Goal: Information Seeking & Learning: Learn about a topic

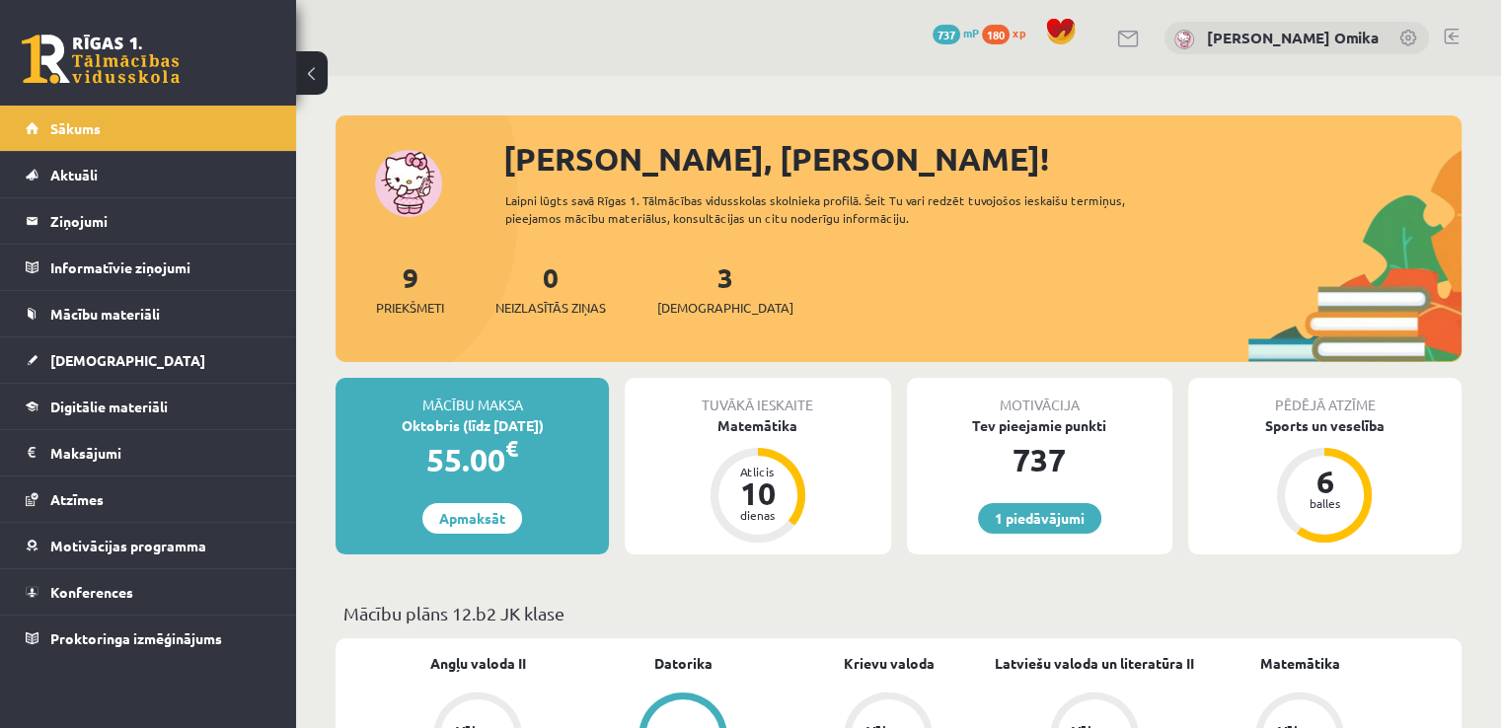
click at [682, 281] on div "3 Ieskaites" at bounding box center [725, 287] width 136 height 61
click at [698, 278] on link "3 Ieskaites" at bounding box center [725, 289] width 136 height 58
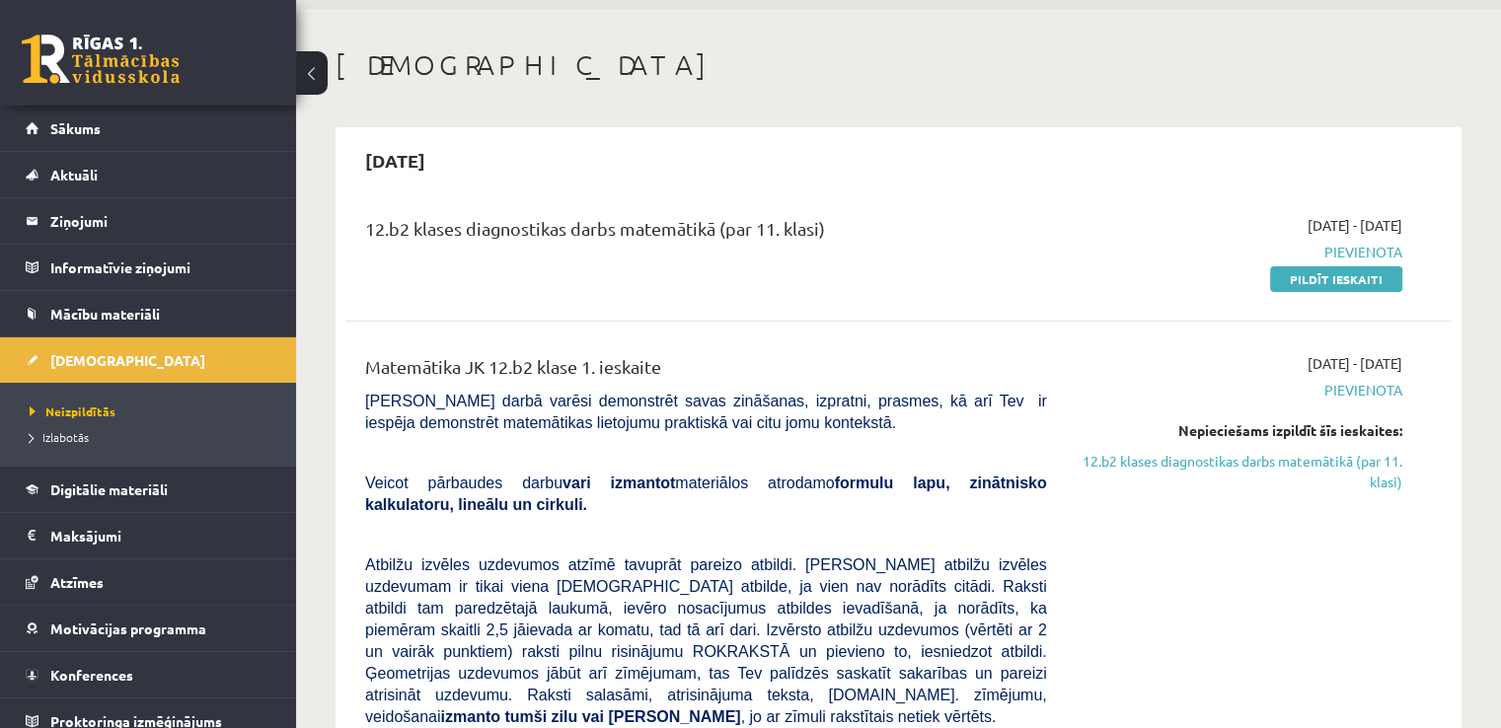
scroll to position [99, 0]
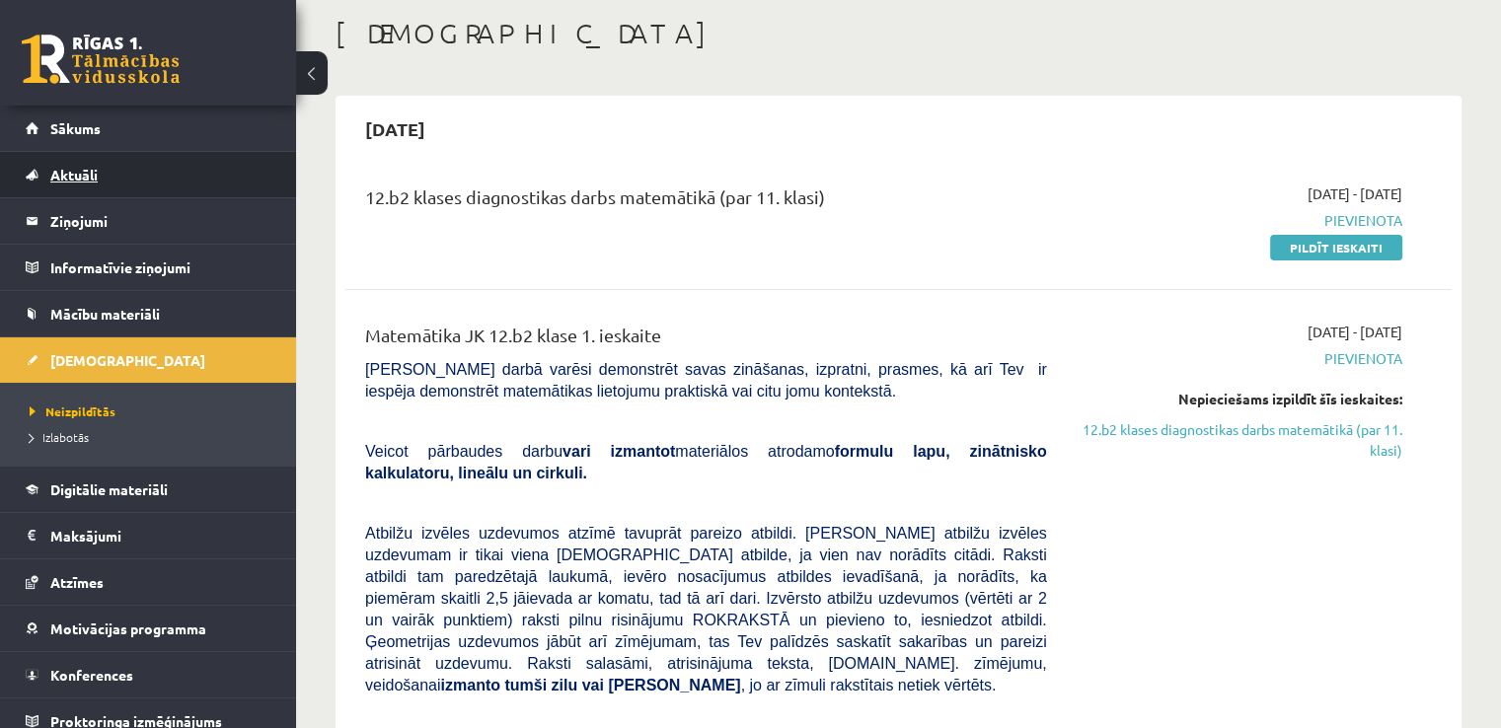
click at [94, 160] on link "Aktuāli" at bounding box center [149, 174] width 246 height 45
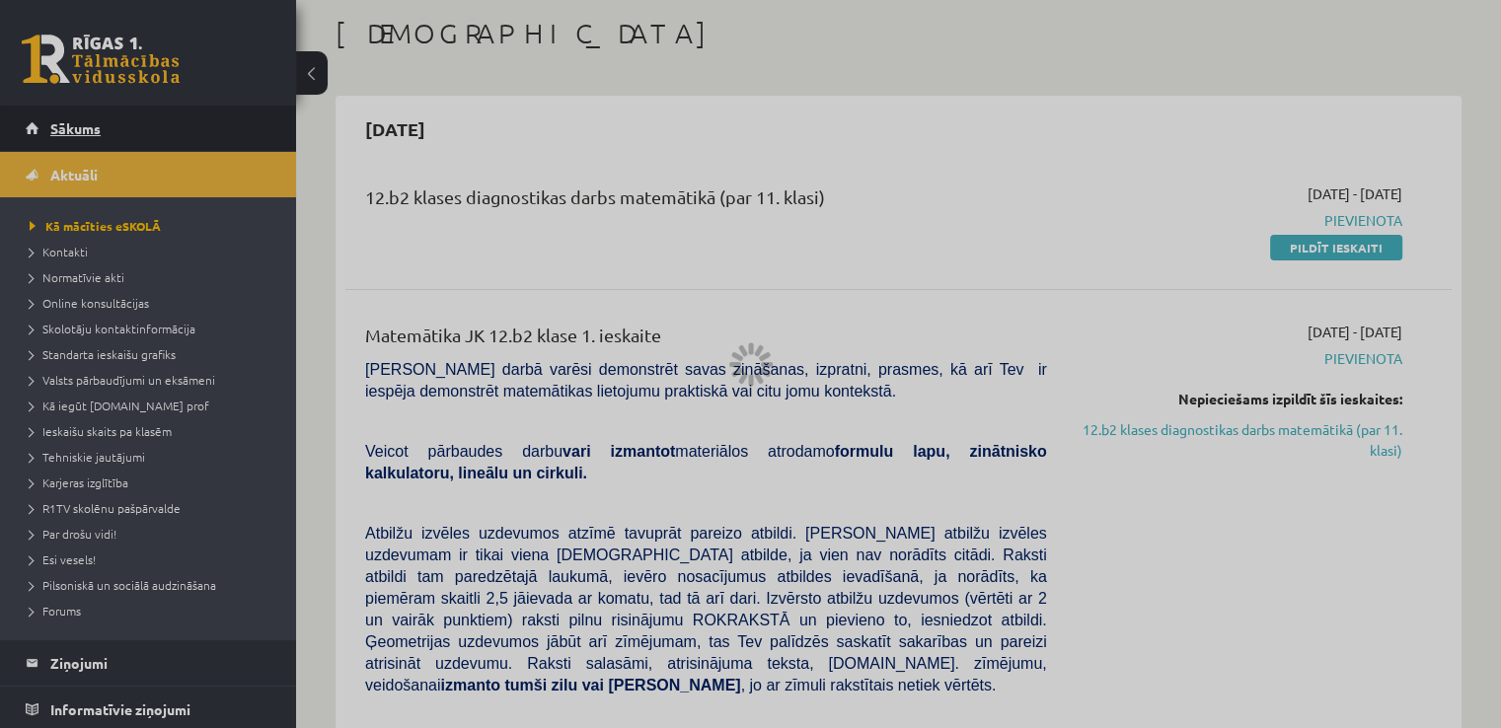
click at [87, 125] on span "Sākums" at bounding box center [75, 128] width 50 height 18
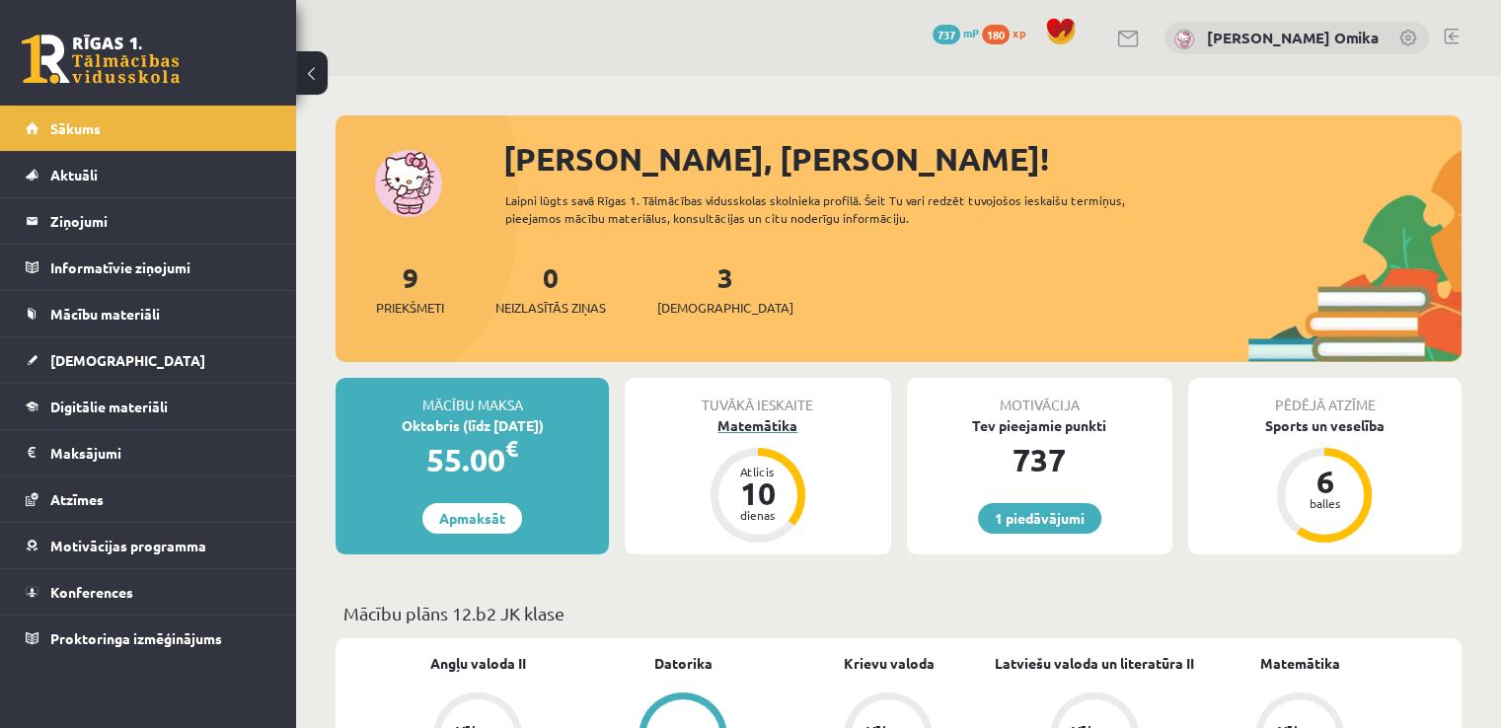
click at [747, 427] on div "Matemātika" at bounding box center [758, 426] width 266 height 21
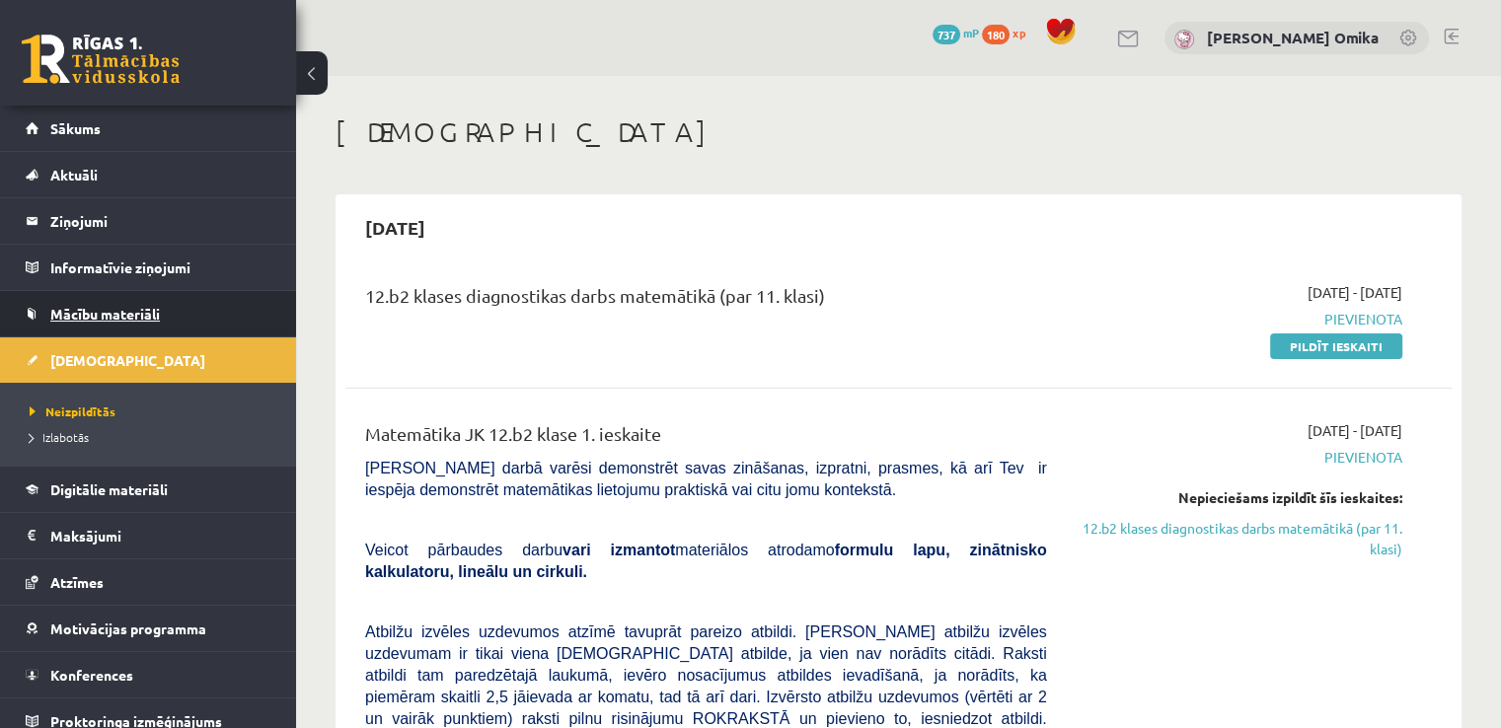
click at [103, 305] on span "Mācību materiāli" at bounding box center [105, 314] width 110 height 18
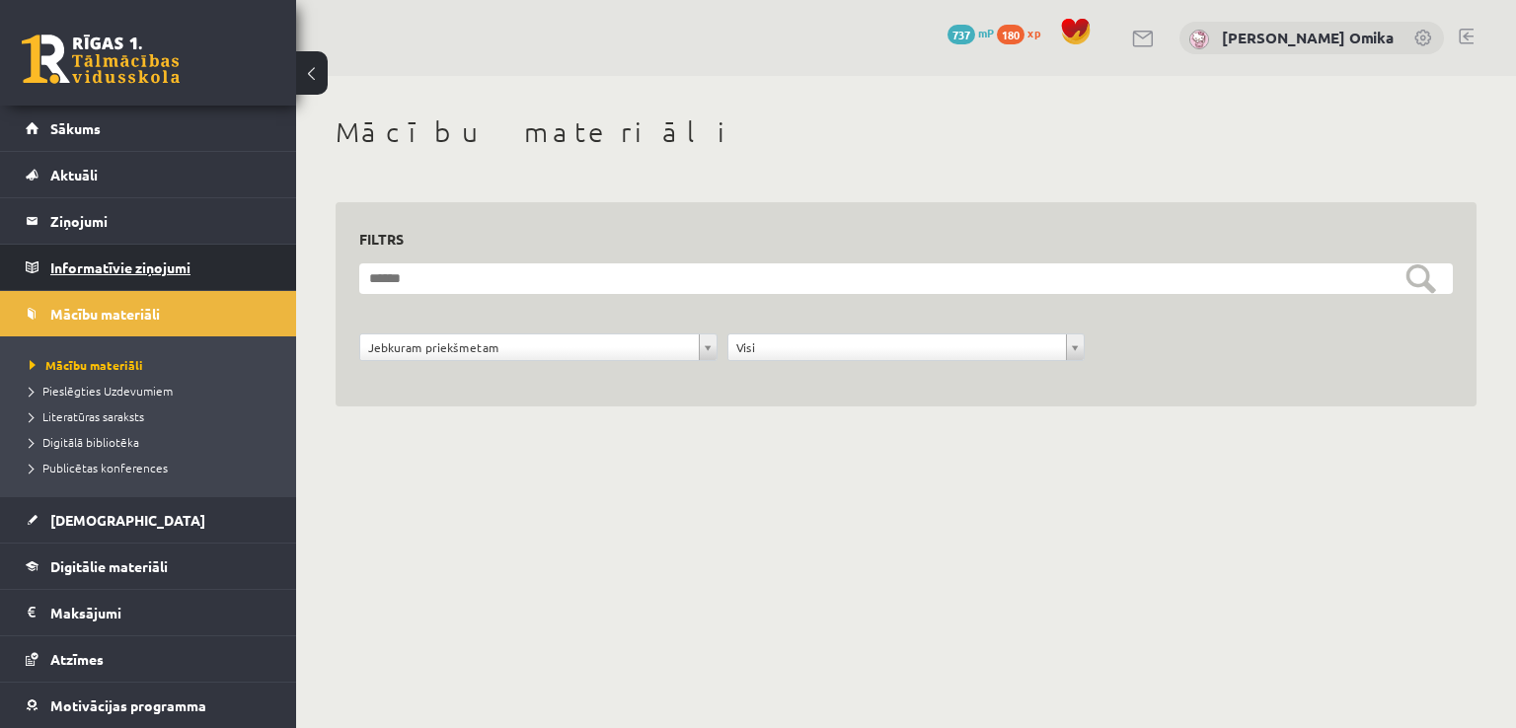
click at [75, 271] on legend "Informatīvie ziņojumi 0" at bounding box center [160, 267] width 221 height 45
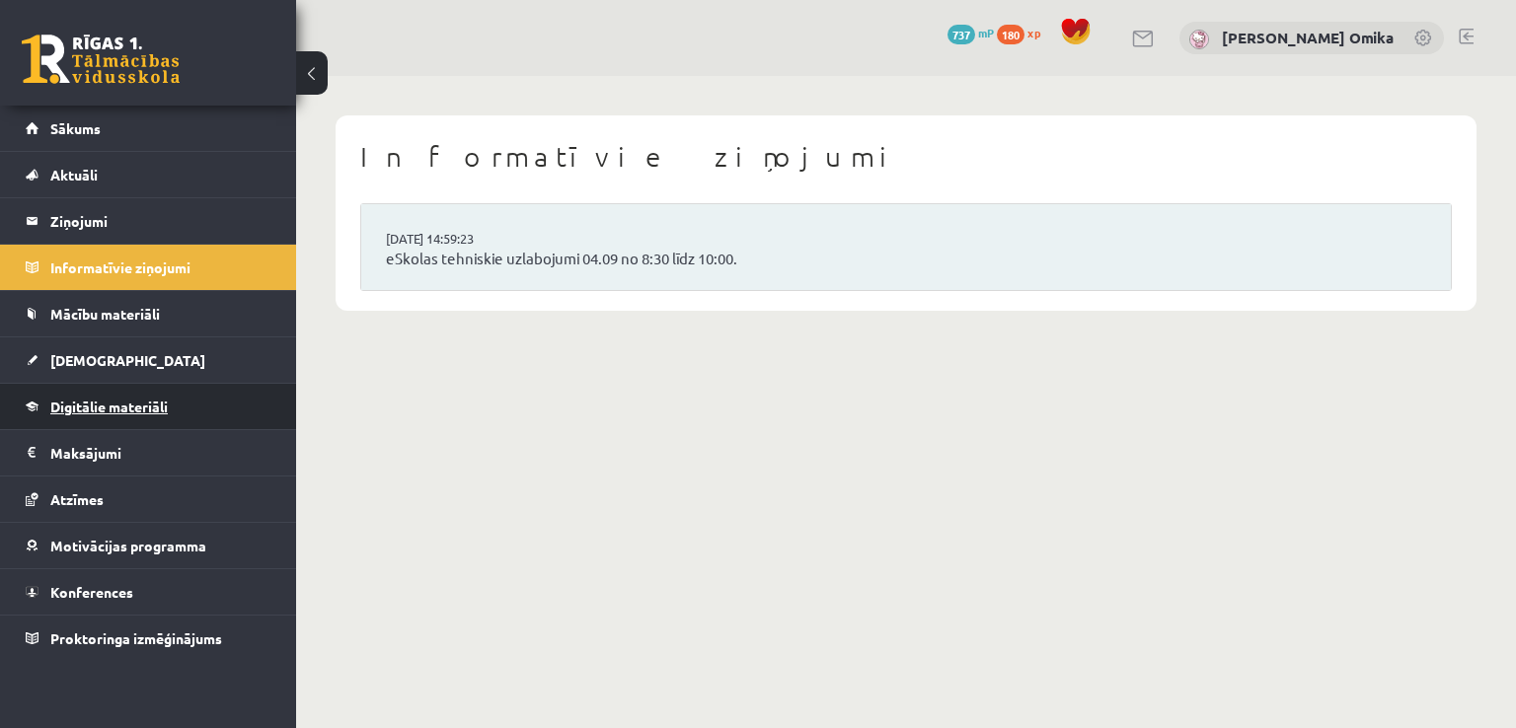
click at [111, 396] on link "Digitālie materiāli" at bounding box center [149, 406] width 246 height 45
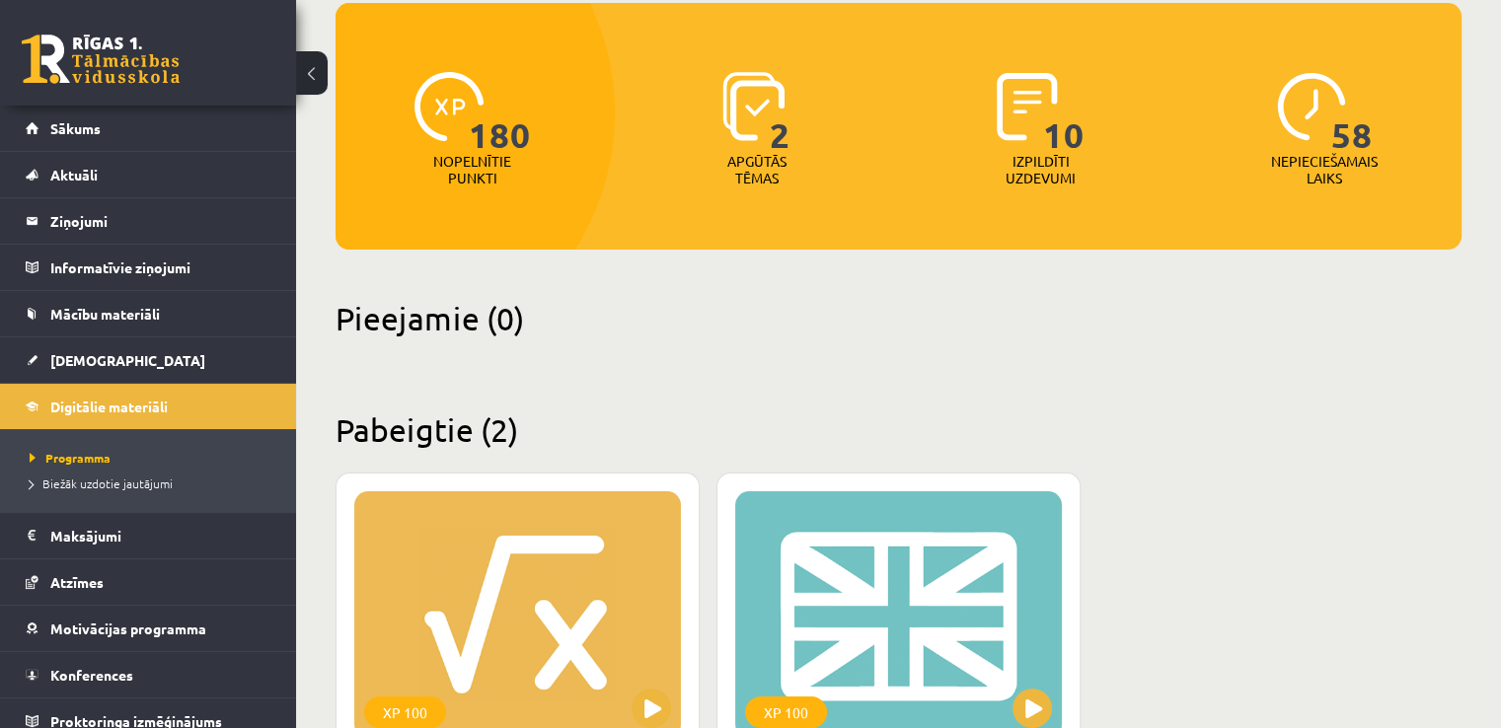
scroll to position [594, 0]
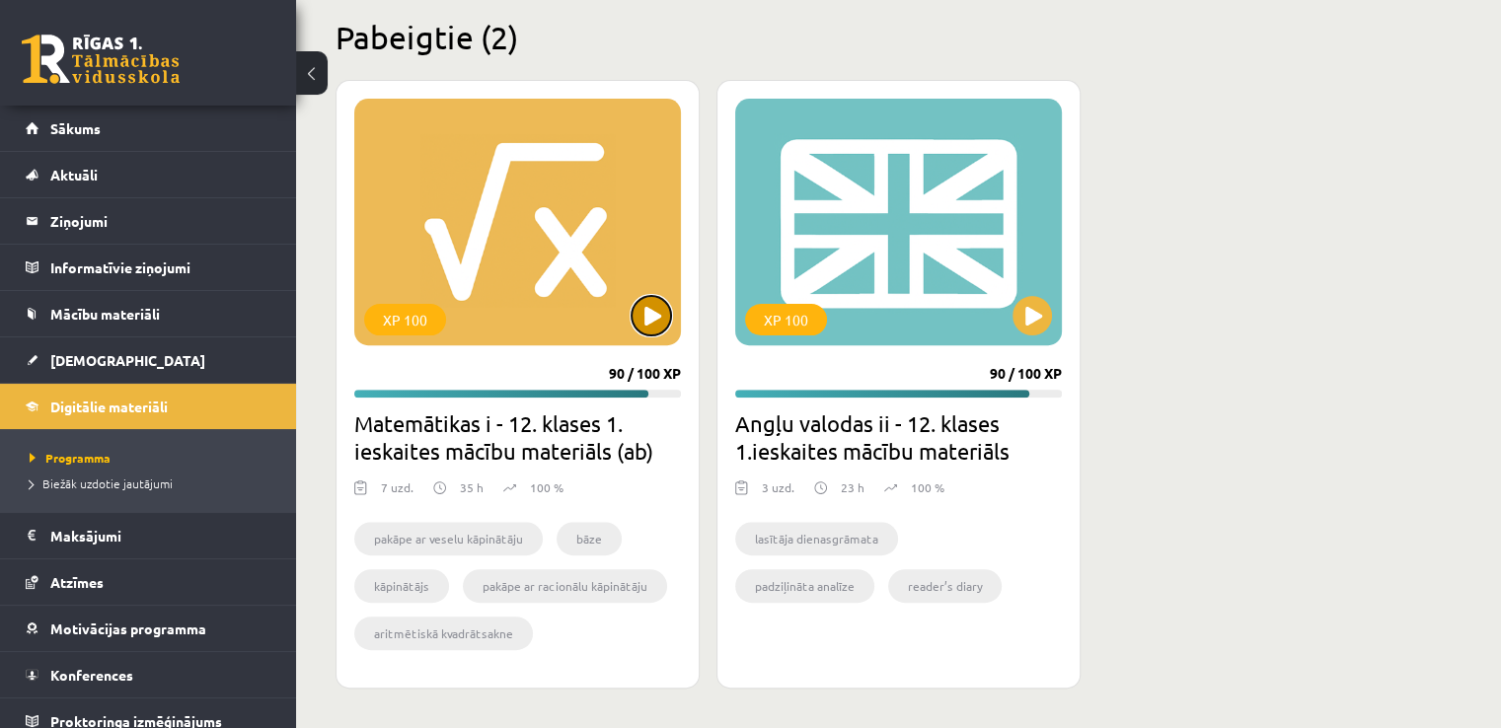
click at [646, 305] on button at bounding box center [651, 315] width 39 height 39
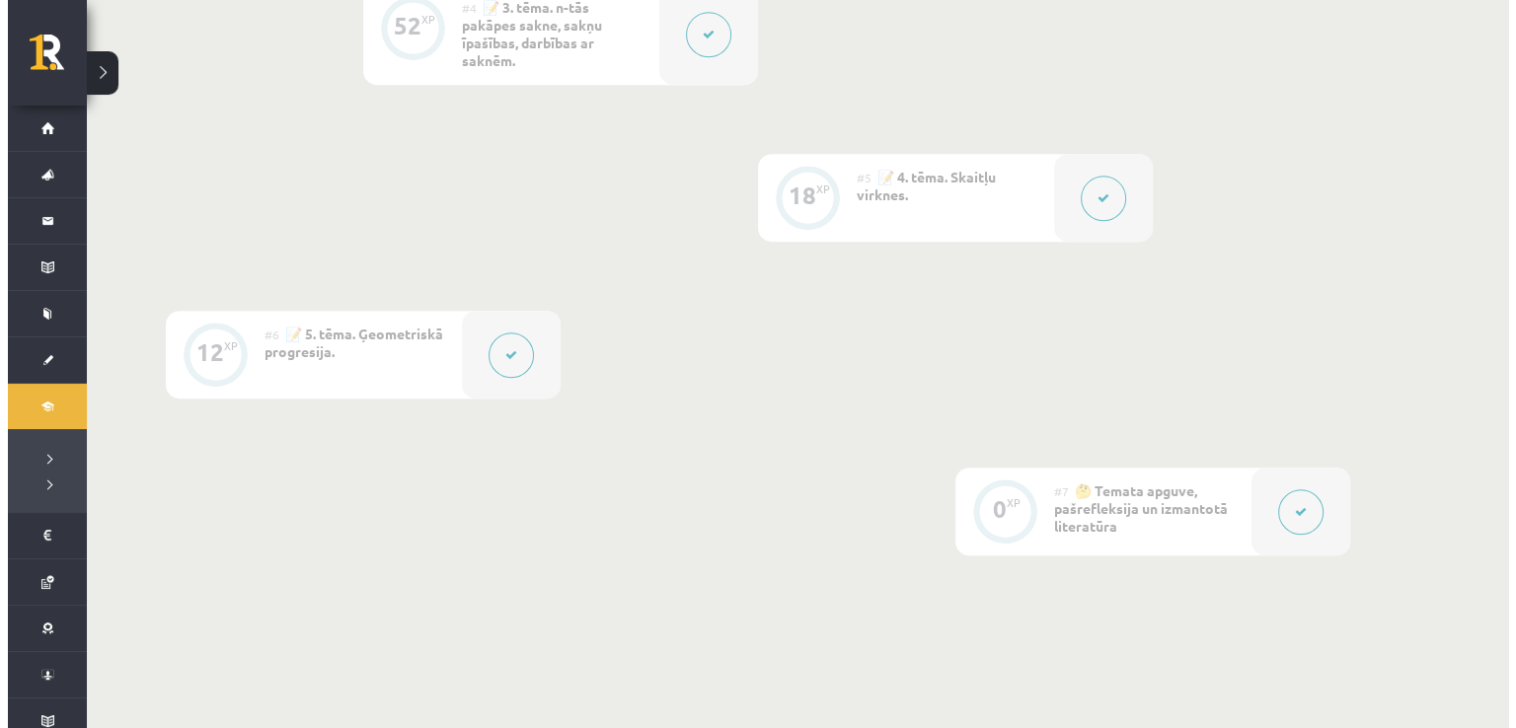
scroll to position [888, 0]
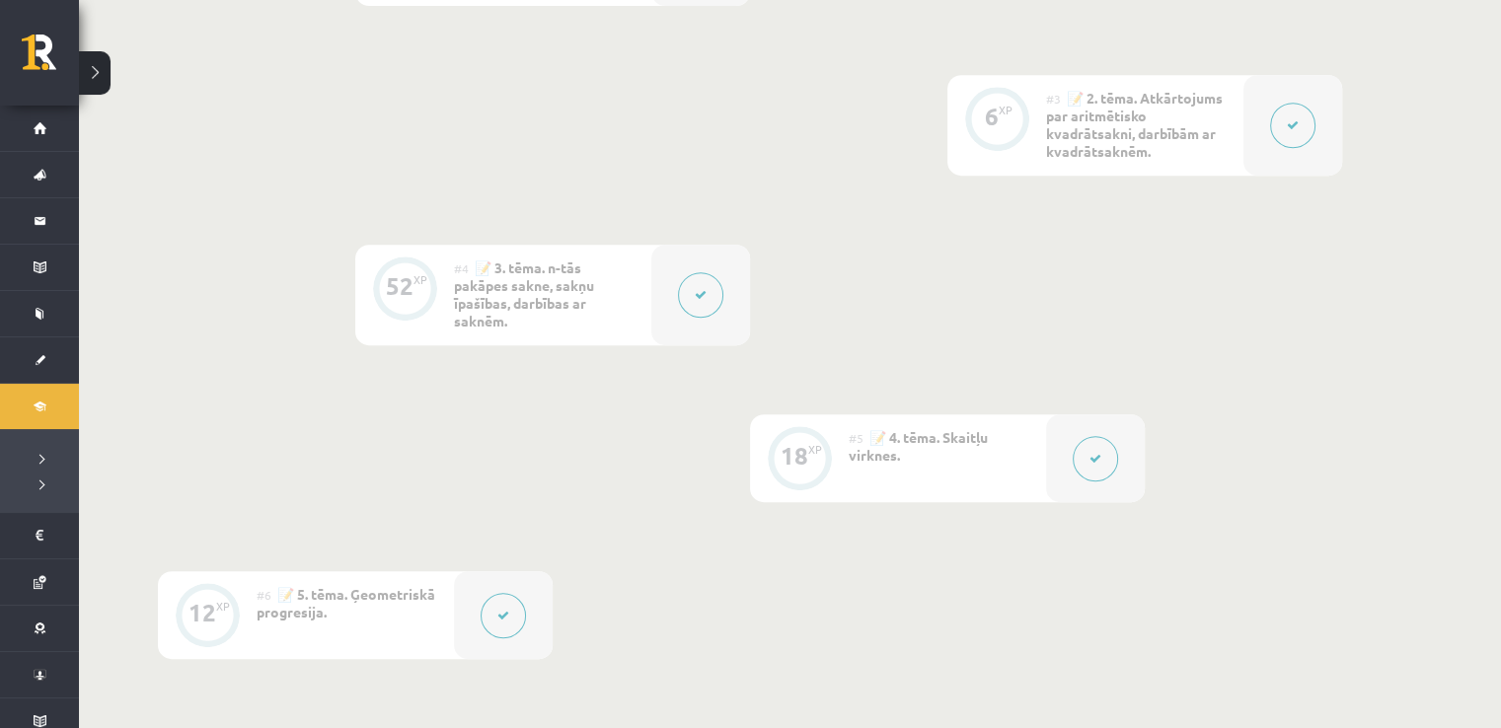
click at [687, 301] on button at bounding box center [700, 294] width 45 height 45
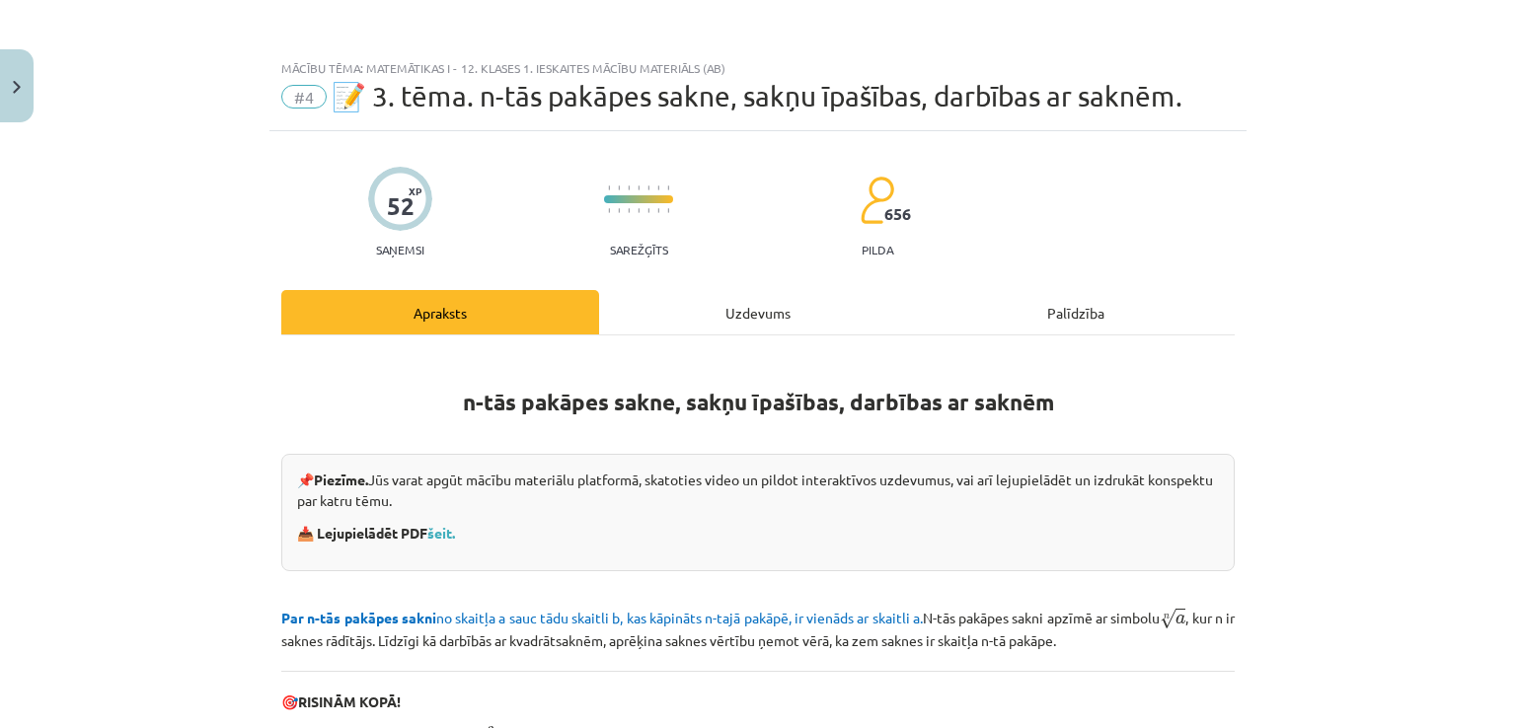
click at [770, 317] on div "Uzdevums" at bounding box center [758, 312] width 318 height 44
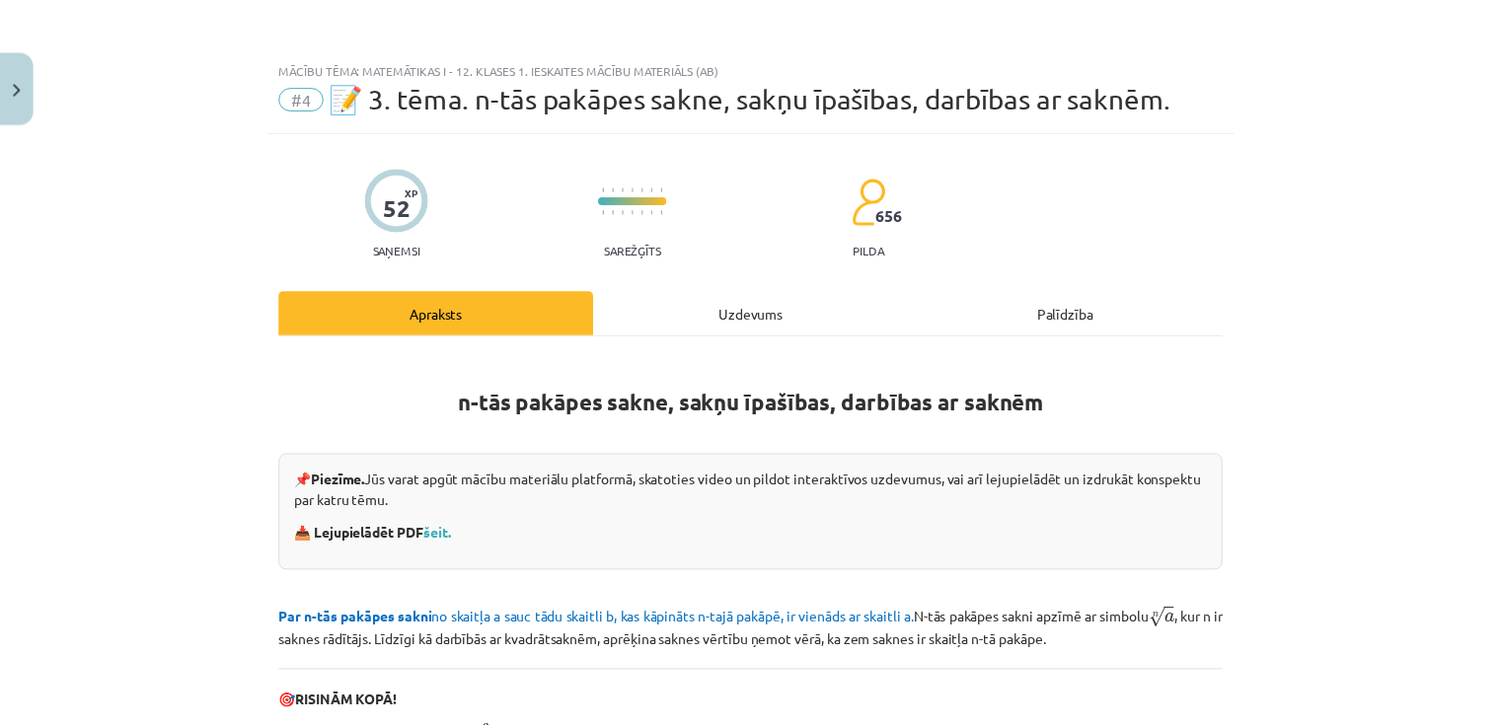
scroll to position [49, 0]
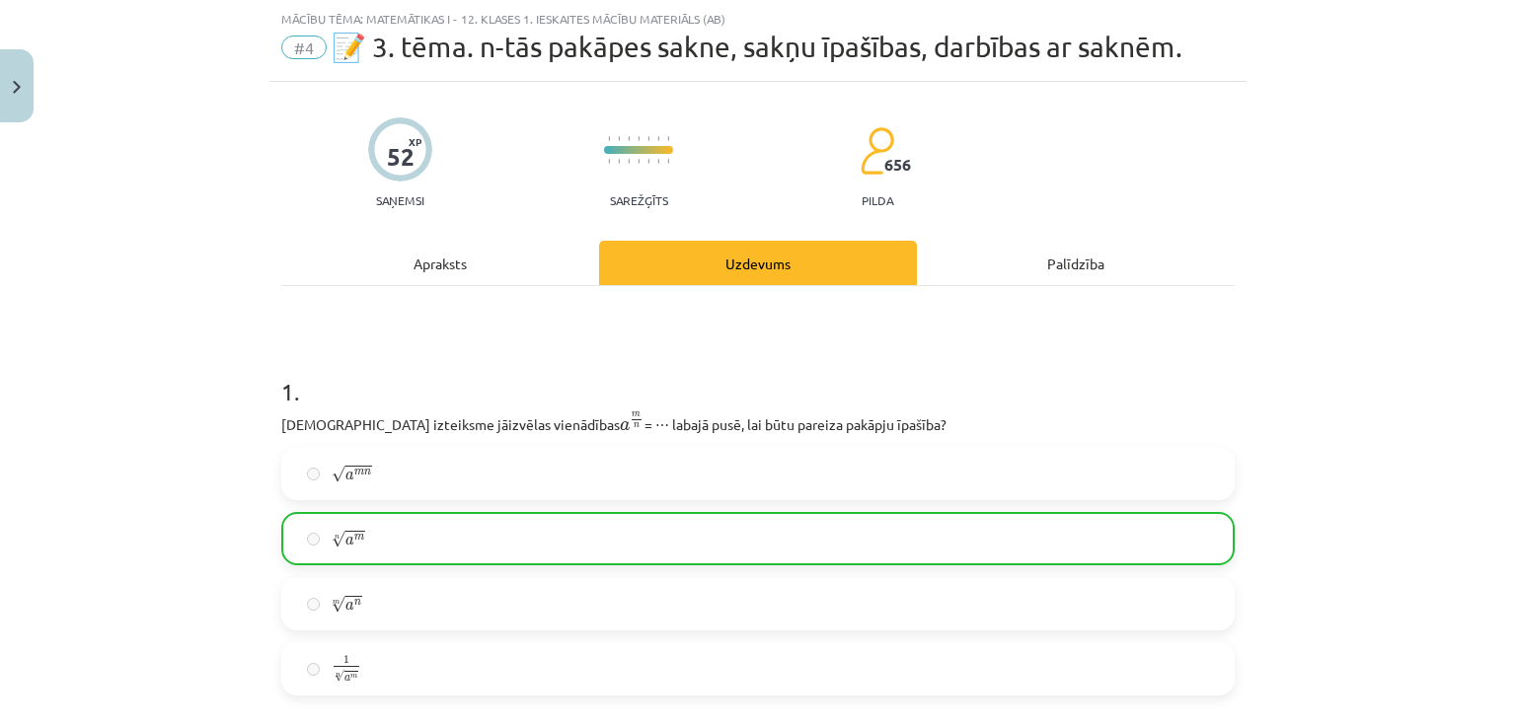
click at [439, 255] on div "Apraksts" at bounding box center [440, 263] width 318 height 44
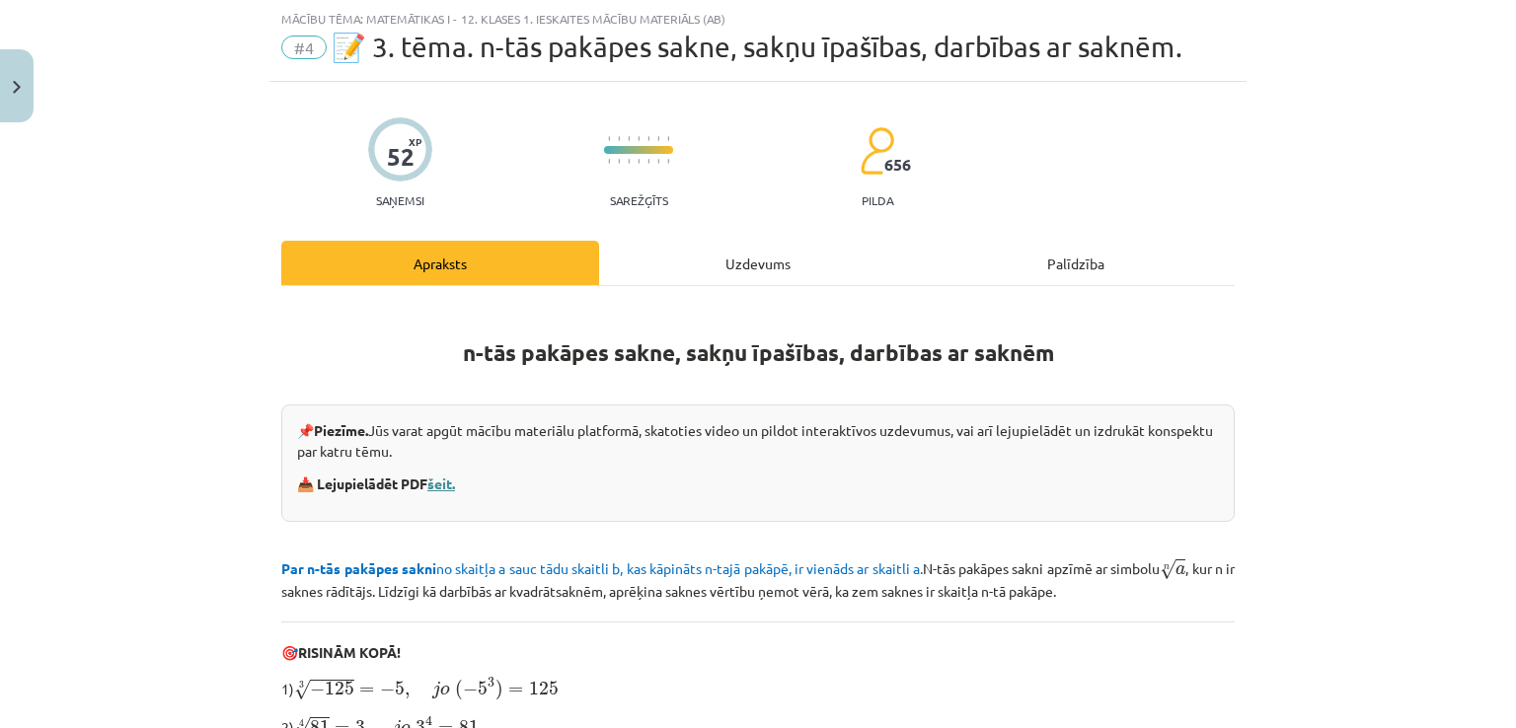
click at [442, 479] on link "šeit." at bounding box center [441, 484] width 28 height 18
click at [0, 77] on button "Close" at bounding box center [17, 85] width 34 height 73
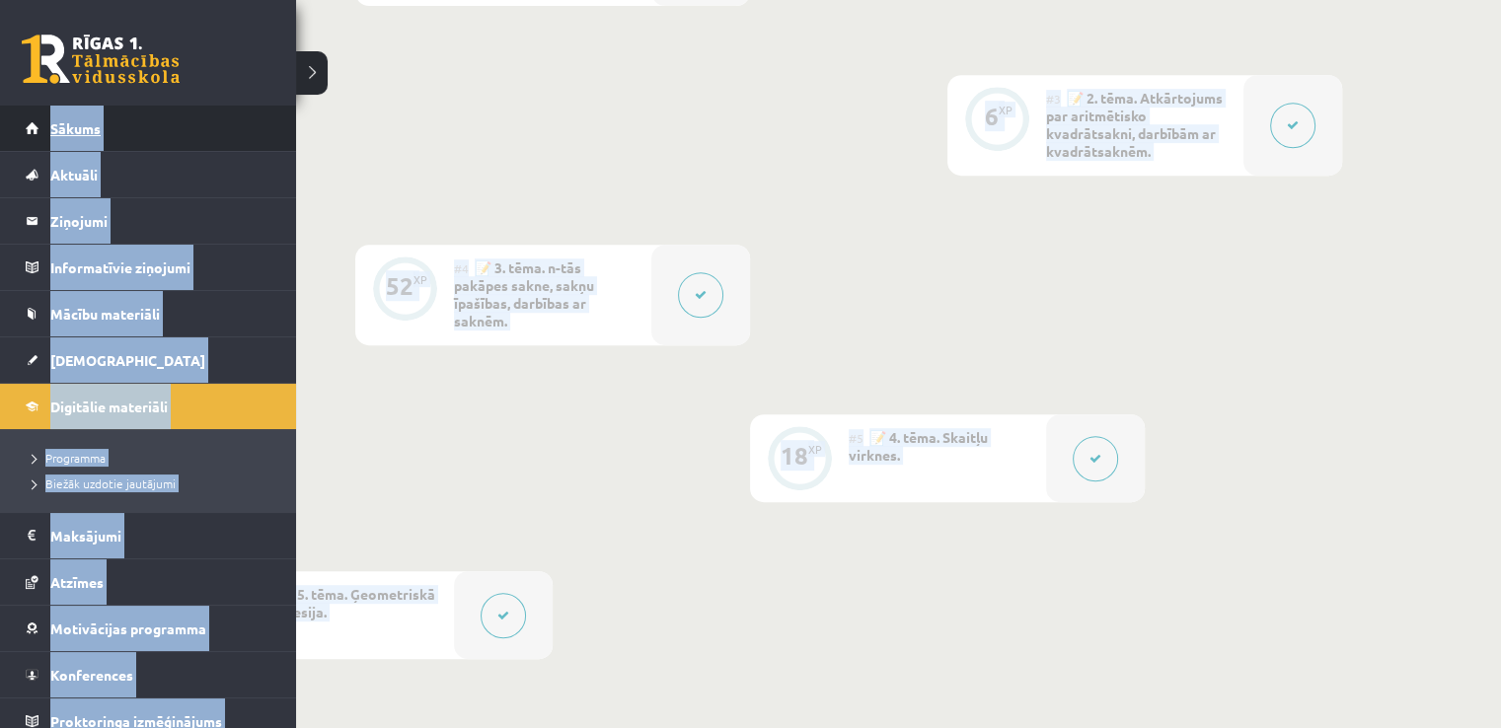
click at [68, 131] on span "Sākums" at bounding box center [75, 128] width 50 height 18
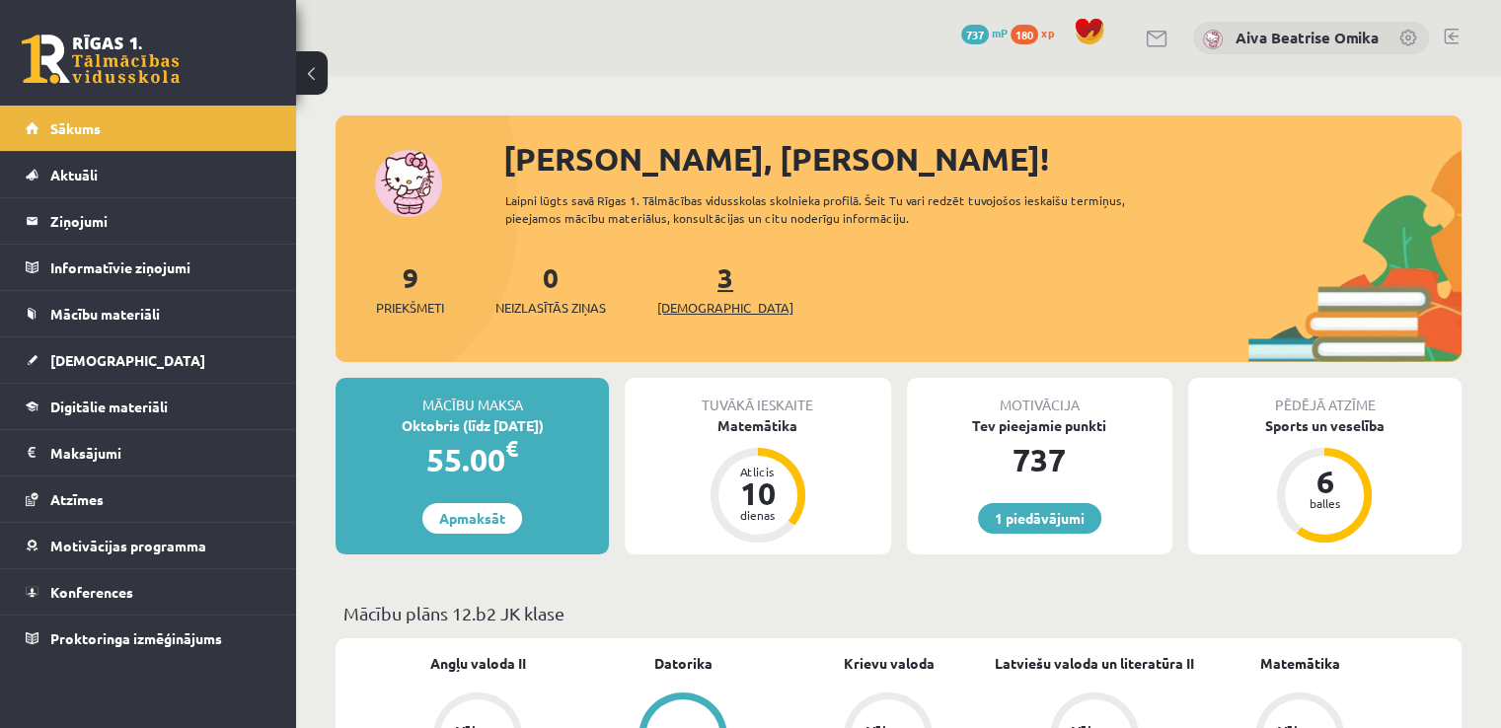
click at [694, 268] on link "3 Ieskaites" at bounding box center [725, 289] width 136 height 58
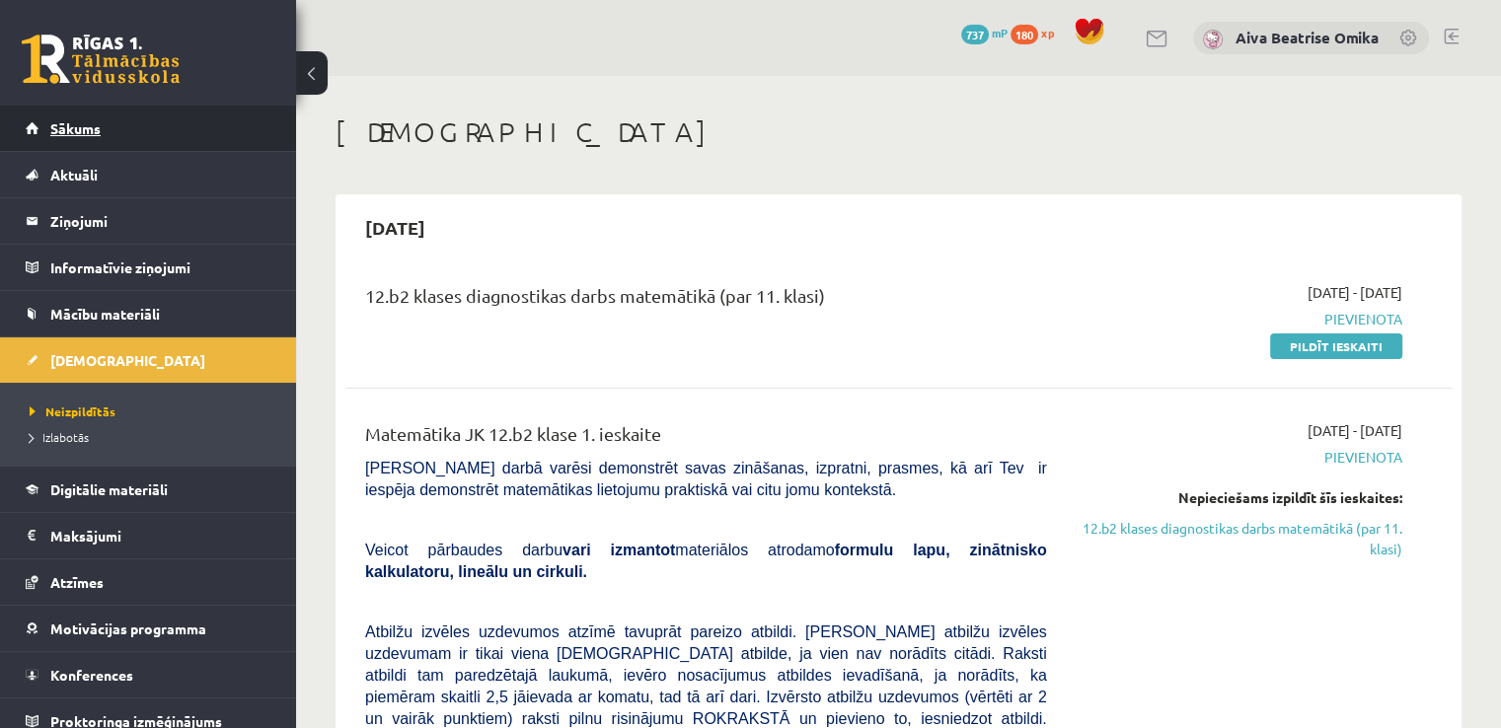
click at [93, 112] on link "Sākums" at bounding box center [149, 128] width 246 height 45
